Goal: Information Seeking & Learning: Check status

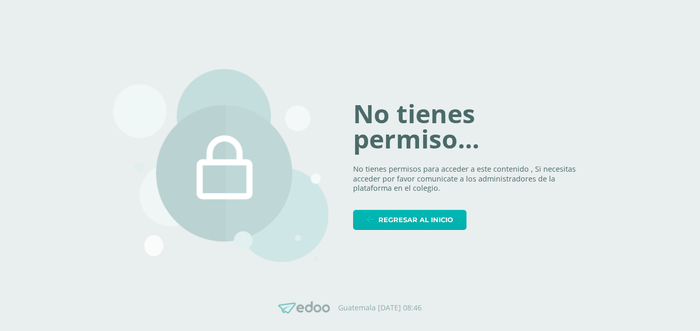
click at [435, 220] on span "Regresar al inicio" at bounding box center [415, 219] width 75 height 19
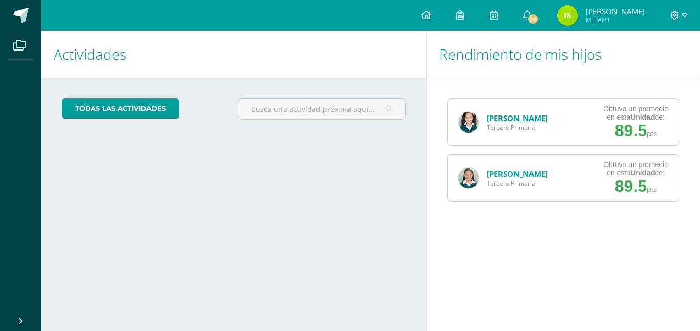
click at [472, 123] on img at bounding box center [468, 122] width 21 height 21
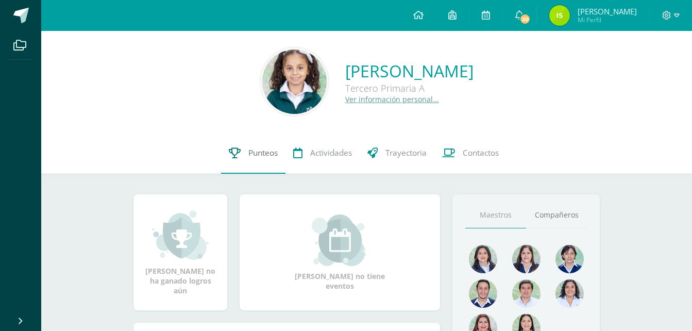
click at [250, 154] on span "Punteos" at bounding box center [262, 152] width 29 height 11
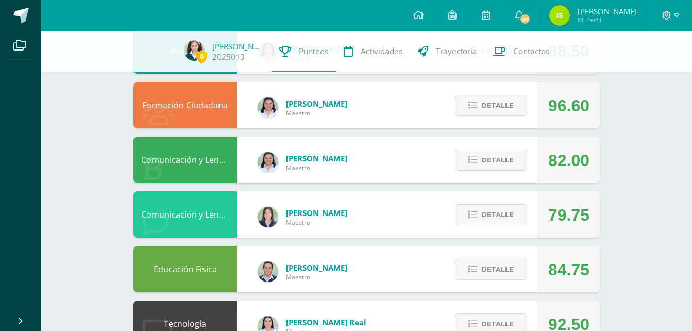
scroll to position [258, 0]
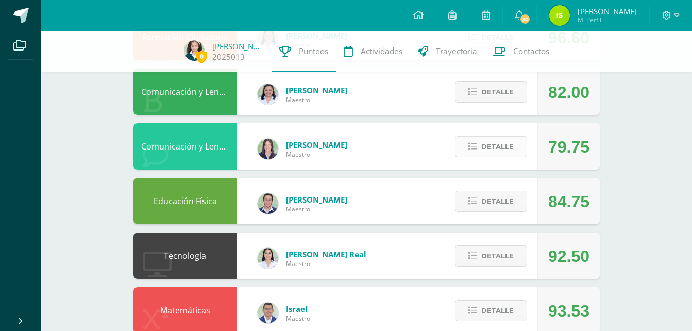
click at [502, 147] on span "Detalle" at bounding box center [497, 146] width 32 height 19
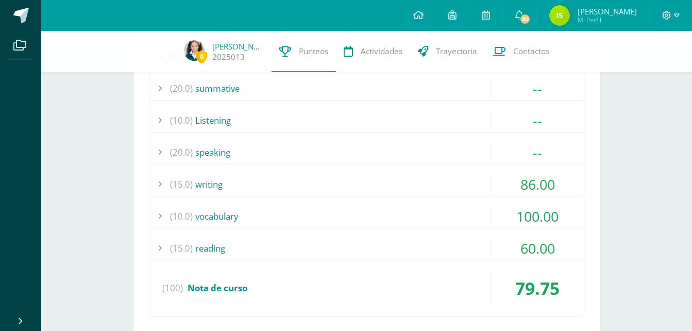
scroll to position [464, 0]
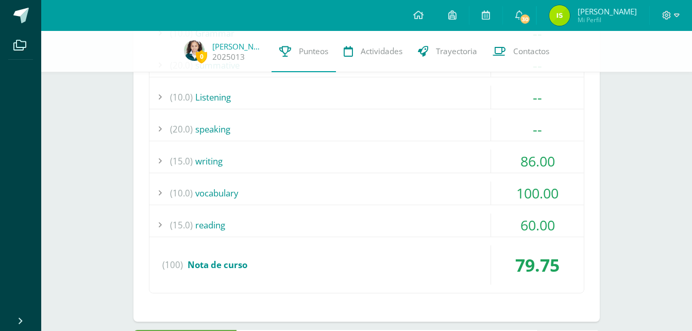
click at [207, 225] on div "(15.0) reading" at bounding box center [366, 224] width 434 height 23
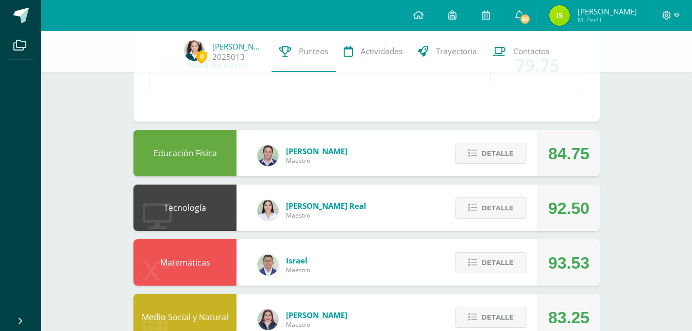
scroll to position [773, 0]
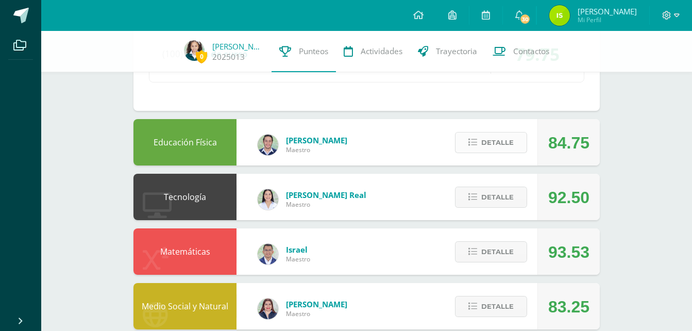
click at [517, 136] on button "Detalle" at bounding box center [491, 142] width 72 height 21
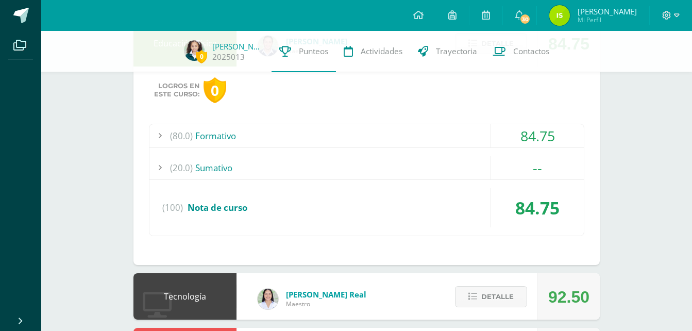
scroll to position [876, 0]
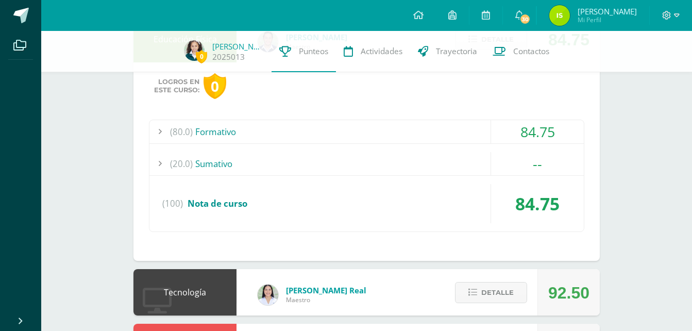
click at [228, 131] on div "(80.0) Formativo" at bounding box center [366, 131] width 434 height 23
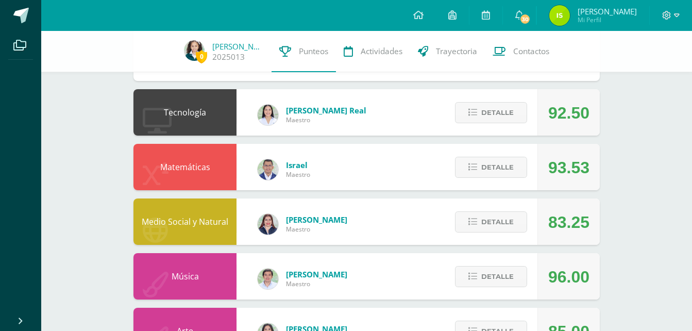
scroll to position [1494, 0]
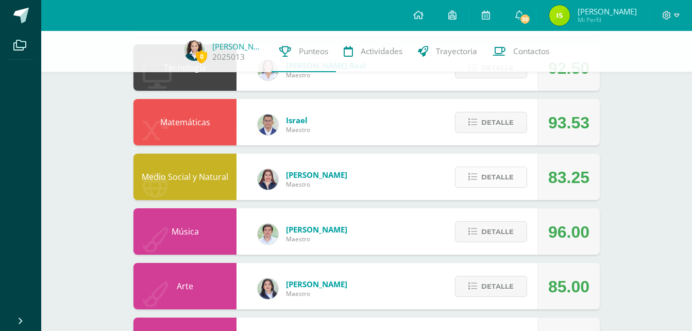
click at [514, 179] on button "Detalle" at bounding box center [491, 176] width 72 height 21
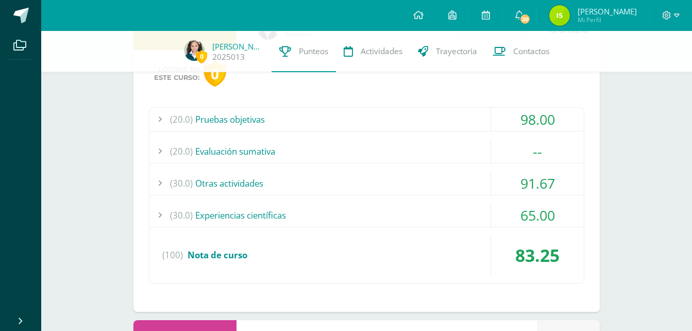
scroll to position [1649, 0]
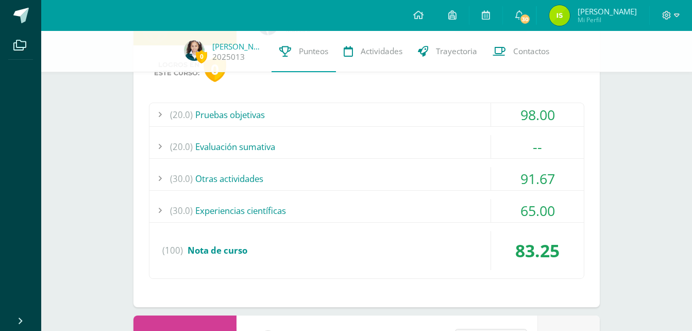
click at [291, 210] on div "(30.0) Experiencias científicas" at bounding box center [366, 210] width 434 height 23
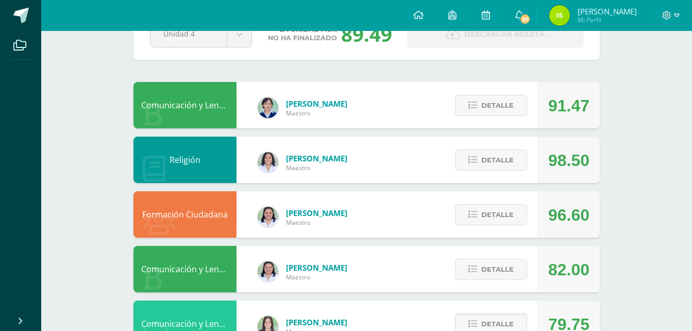
scroll to position [0, 0]
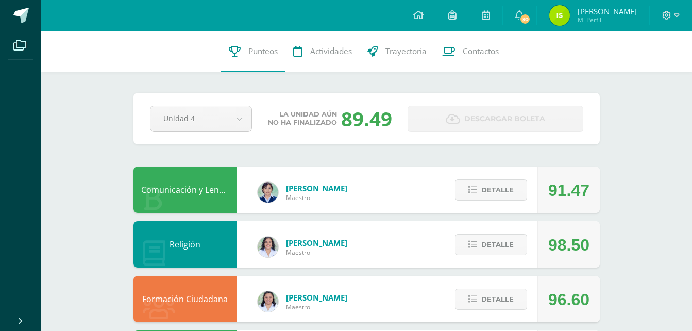
click at [562, 17] on img at bounding box center [559, 15] width 21 height 21
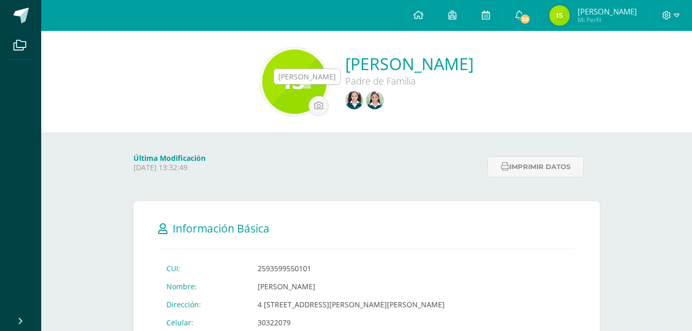
click at [366, 103] on img at bounding box center [375, 100] width 18 height 18
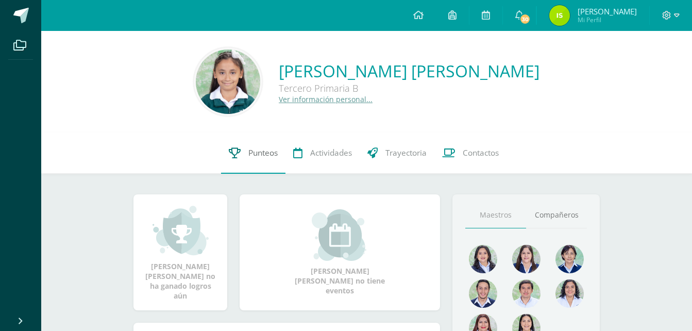
click at [257, 155] on span "Punteos" at bounding box center [262, 152] width 29 height 11
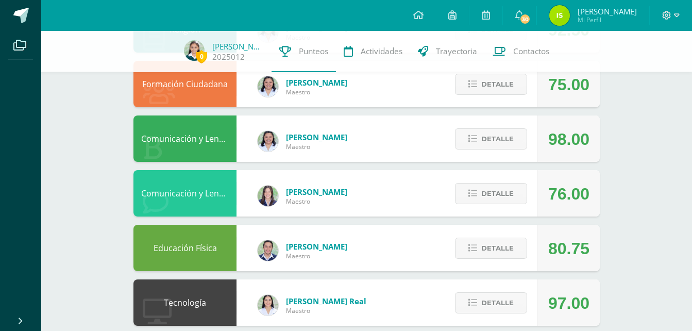
scroll to position [206, 0]
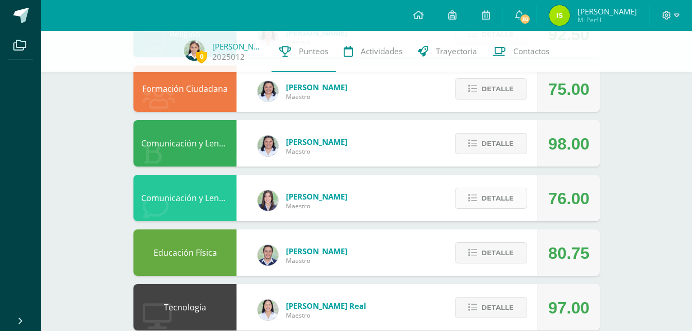
click at [508, 206] on span "Detalle" at bounding box center [497, 198] width 32 height 19
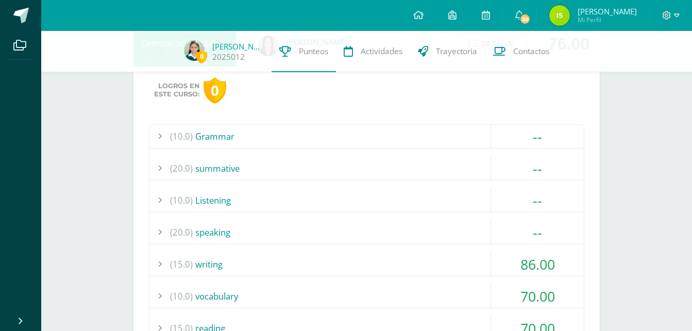
scroll to position [464, 0]
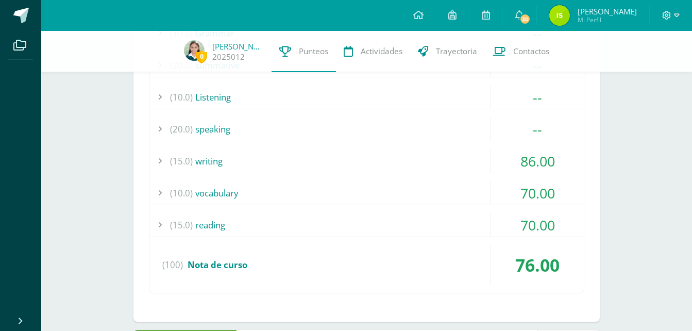
click at [215, 225] on div "(15.0) reading" at bounding box center [366, 224] width 434 height 23
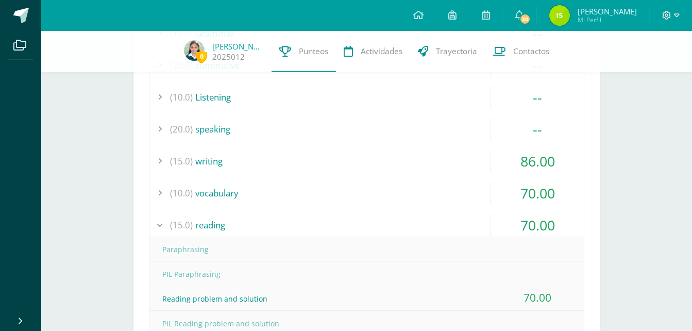
click at [221, 192] on div "(10.0) vocabulary" at bounding box center [366, 192] width 434 height 23
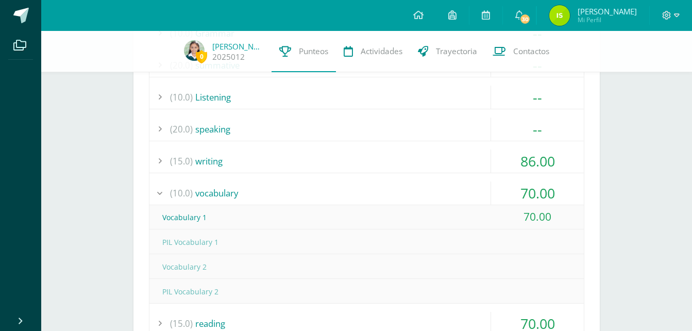
click at [209, 163] on div "(15.0) writing" at bounding box center [366, 160] width 434 height 23
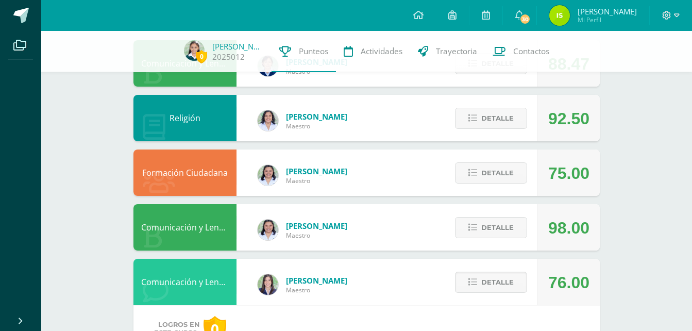
scroll to position [80, 0]
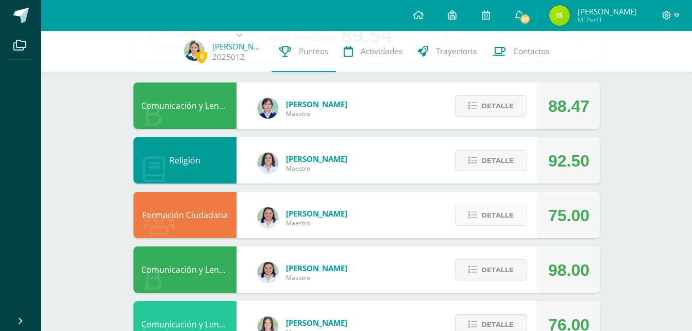
click at [483, 219] on span "Detalle" at bounding box center [497, 215] width 32 height 19
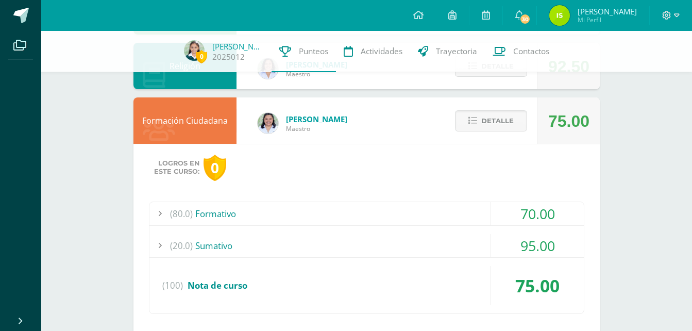
scroll to position [183, 0]
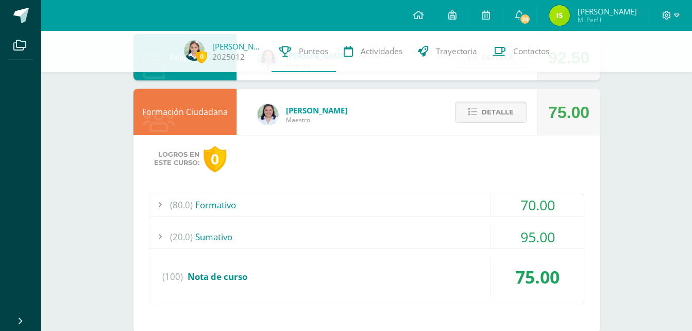
click at [209, 204] on div "(80.0) Formativo" at bounding box center [366, 204] width 434 height 23
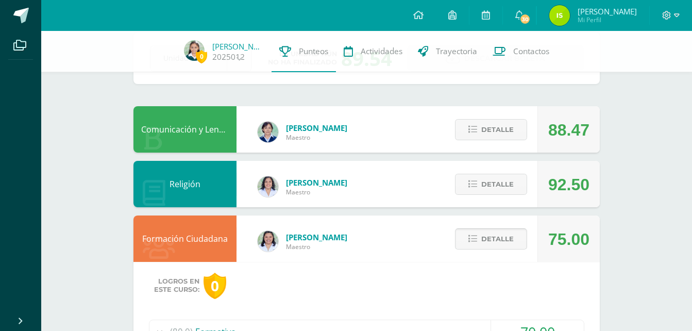
scroll to position [0, 0]
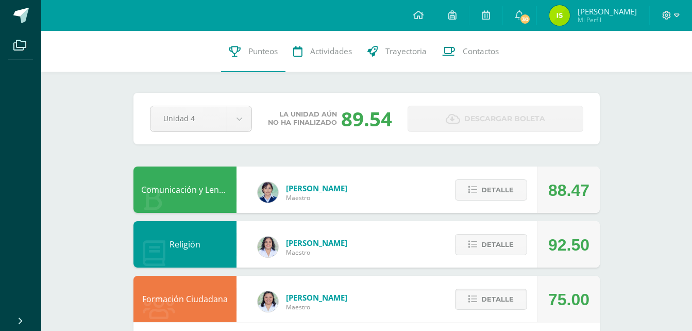
click at [568, 20] on img at bounding box center [559, 15] width 21 height 21
